Goal: Task Accomplishment & Management: Use online tool/utility

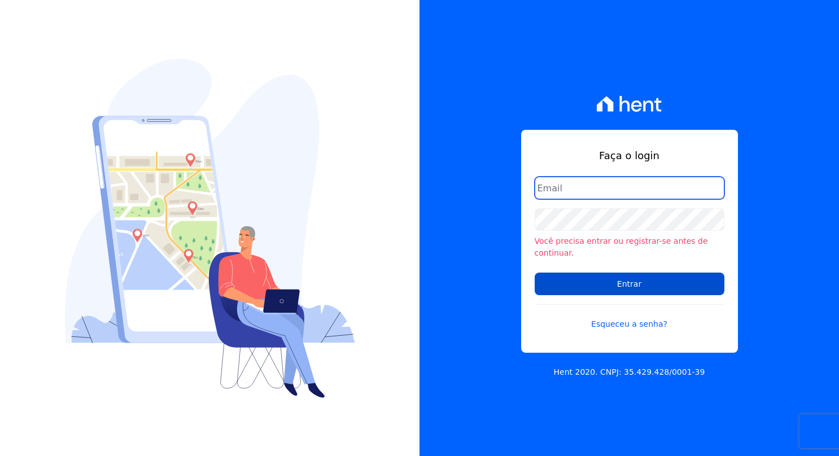
type input "[PERSON_NAME][EMAIL_ADDRESS][PERSON_NAME][DOMAIN_NAME]"
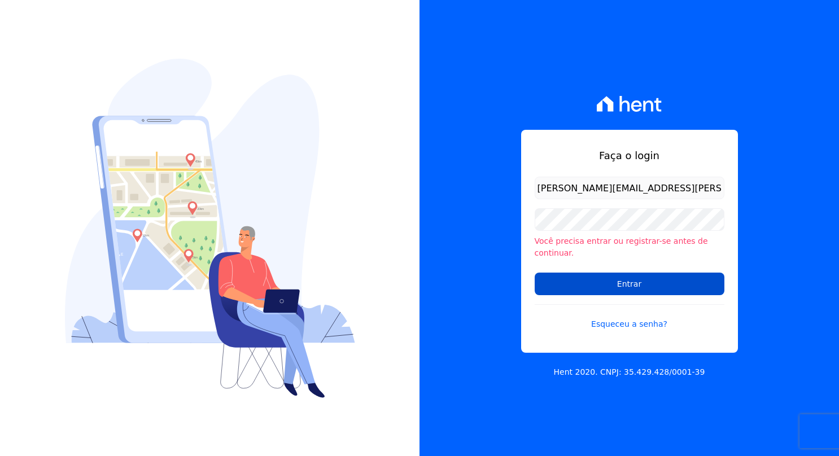
click at [628, 278] on input "Entrar" at bounding box center [630, 284] width 190 height 23
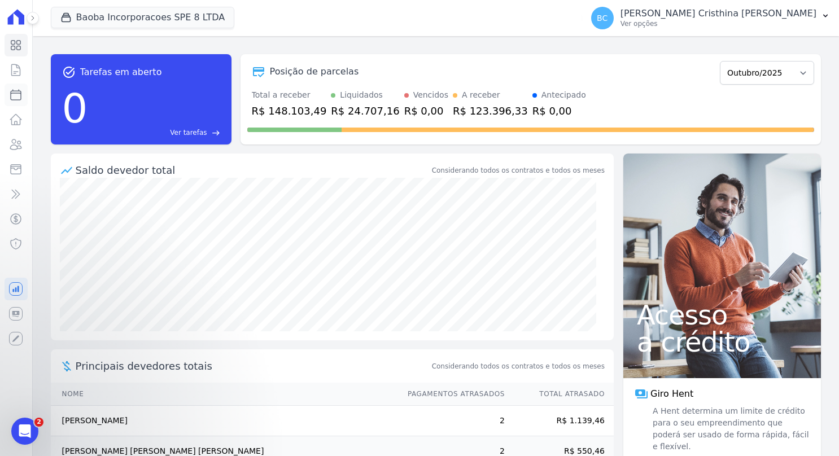
click at [16, 94] on icon at bounding box center [16, 95] width 14 height 14
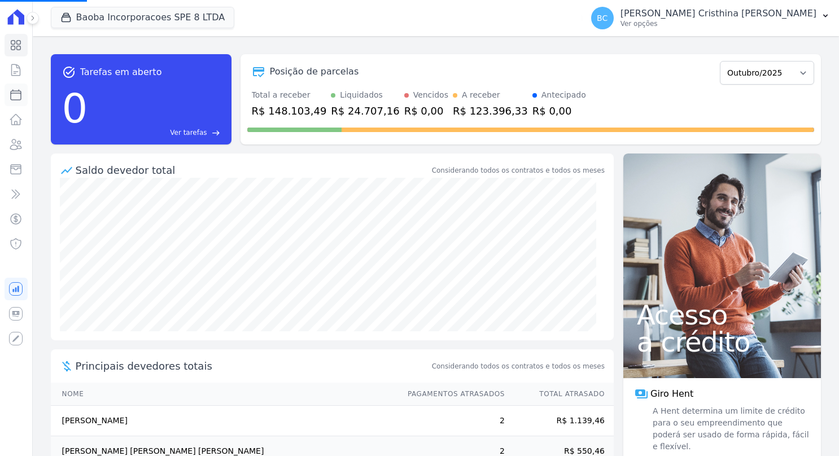
select select
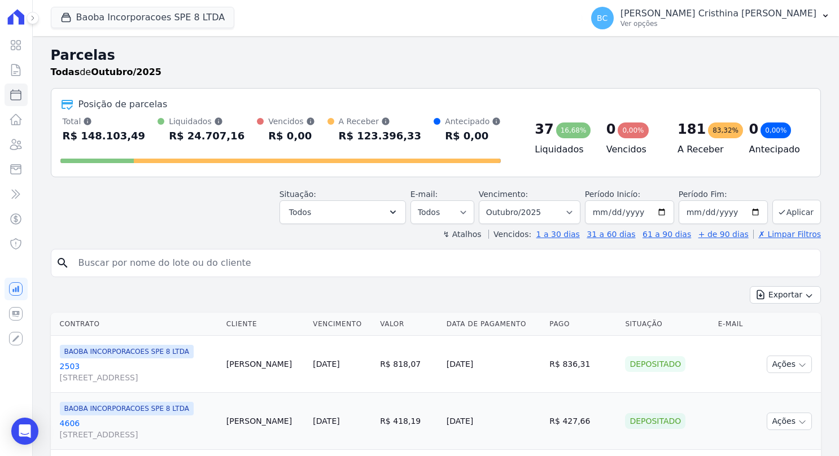
click at [194, 265] on input "search" at bounding box center [444, 263] width 744 height 23
type input "allyson kenji"
select select
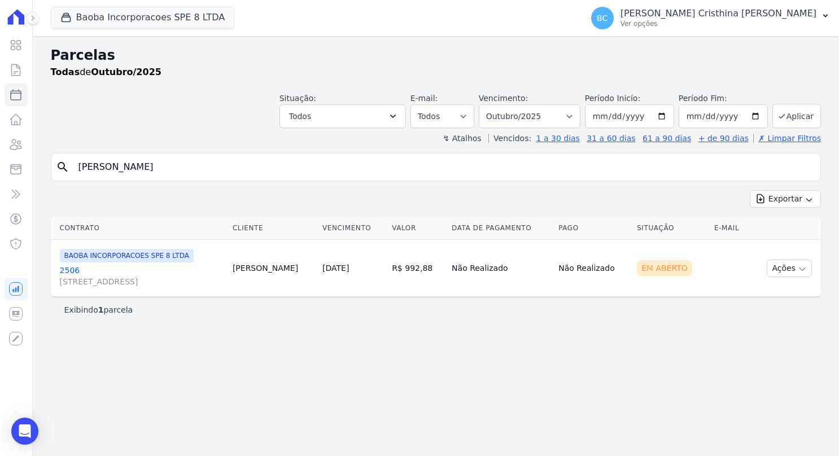
click at [75, 268] on link "2506 AV SETE DE SETEMBRO, 4995, LOJA 02 COND NEW ORLEANSRESIDENC" at bounding box center [142, 276] width 164 height 23
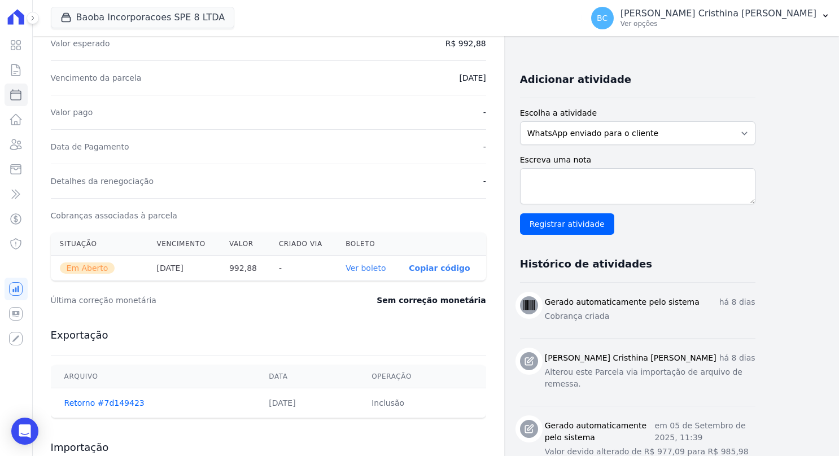
scroll to position [226, 0]
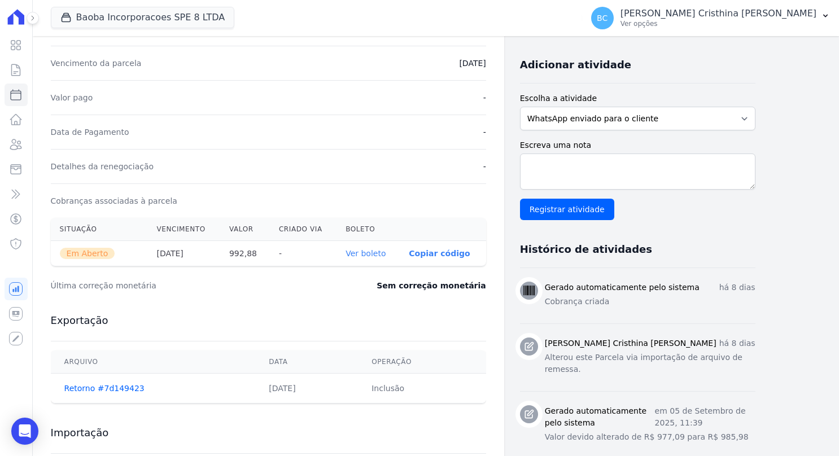
click at [371, 252] on link "Ver boleto" at bounding box center [365, 253] width 40 height 9
select select
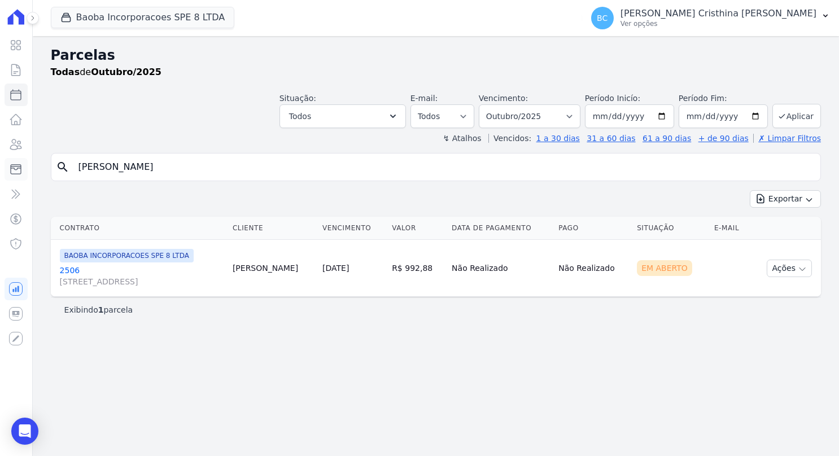
drag, startPoint x: 168, startPoint y: 168, endPoint x: 23, endPoint y: 175, distance: 145.3
click at [23, 175] on div "Visão Geral Contratos Parcelas Lotes Clientes Minha Carteira Transferências Cré…" at bounding box center [419, 228] width 839 height 456
type input "ramiro kawano"
select select
click at [64, 272] on link "1605 AV SETE DE SETEMBRO, 4995, LOJA 02 COND NEW ORLEANSRESIDENC" at bounding box center [142, 276] width 164 height 23
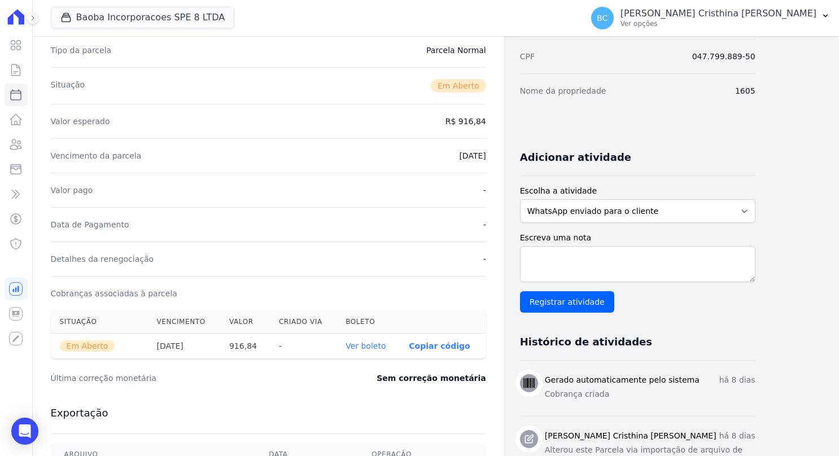
scroll to position [226, 0]
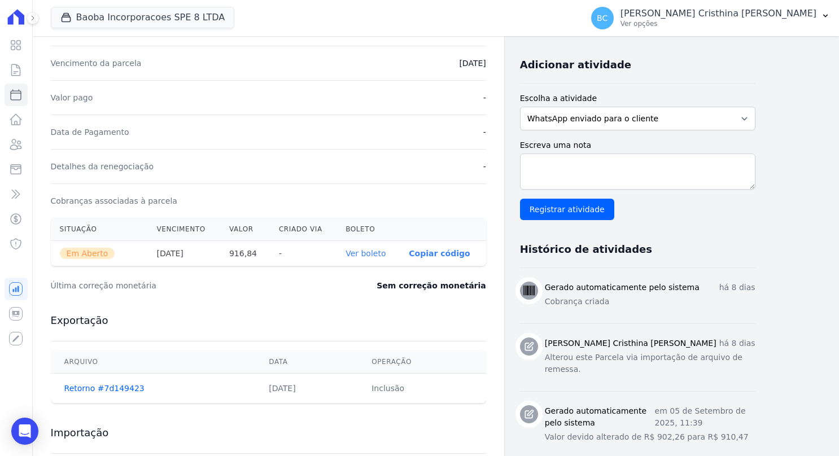
click at [370, 253] on link "Ver boleto" at bounding box center [365, 253] width 40 height 9
